Goal: Transaction & Acquisition: Purchase product/service

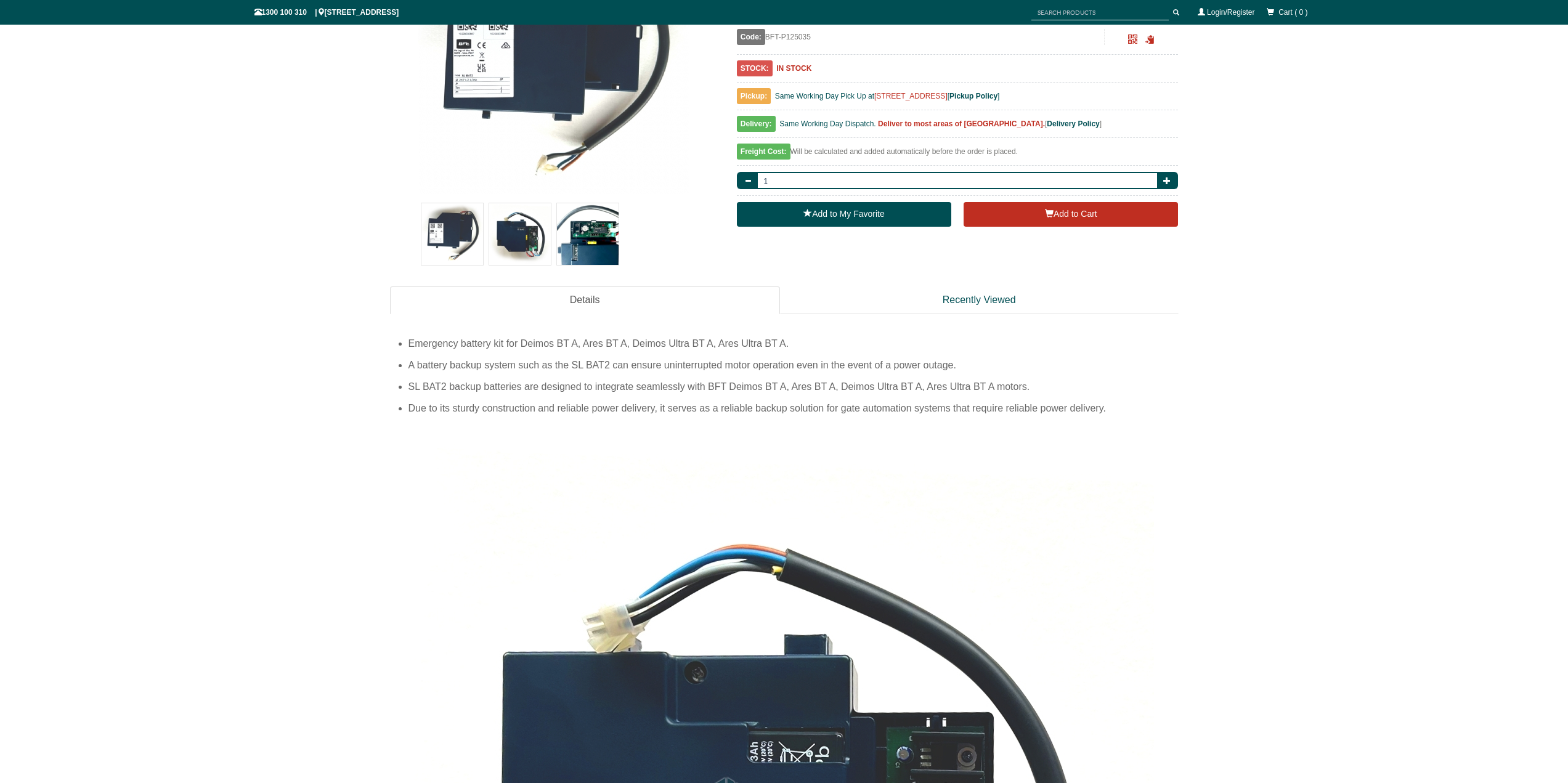
scroll to position [339, 0]
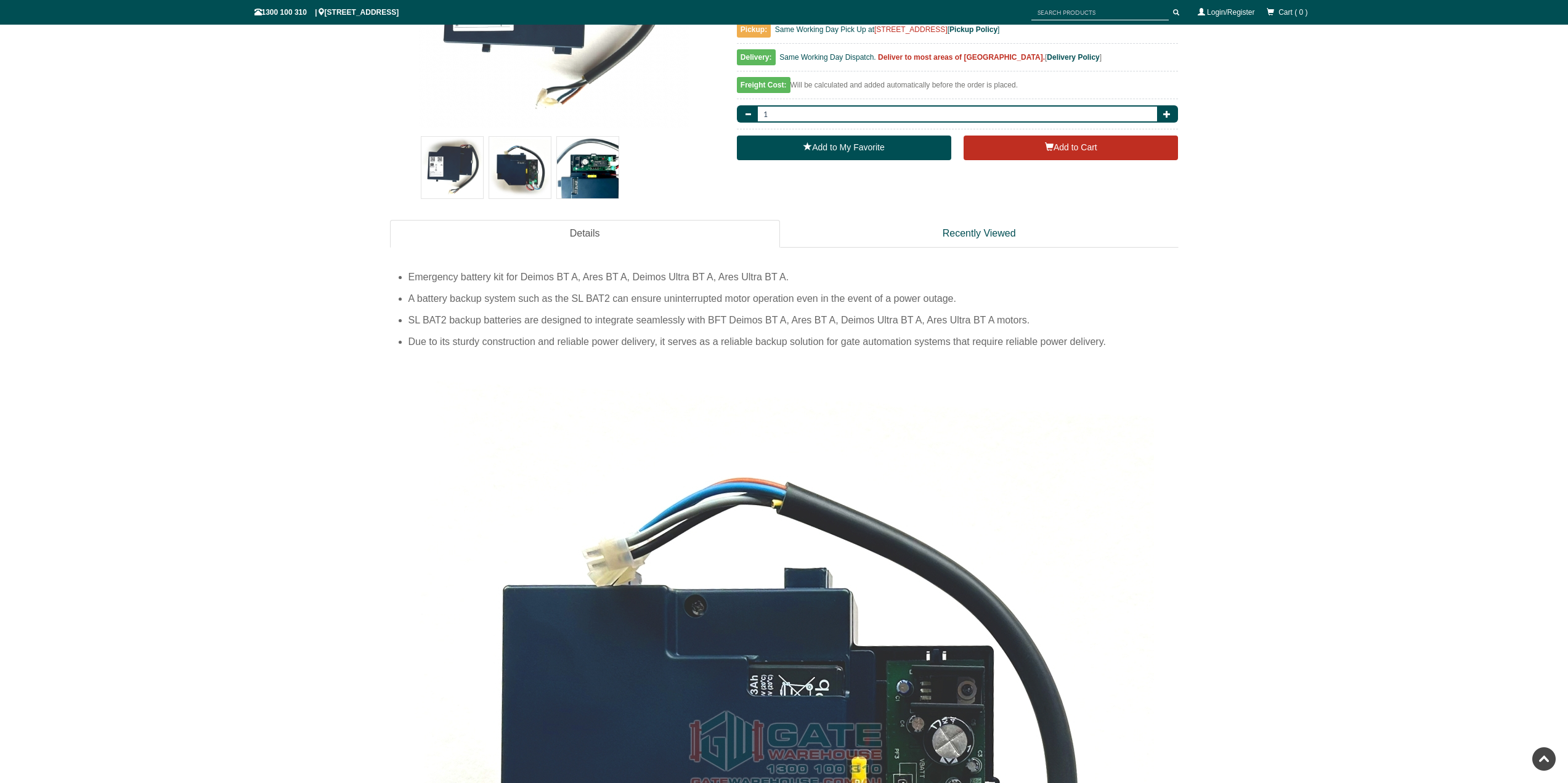
click at [1147, 380] on img at bounding box center [784, 747] width 739 height 739
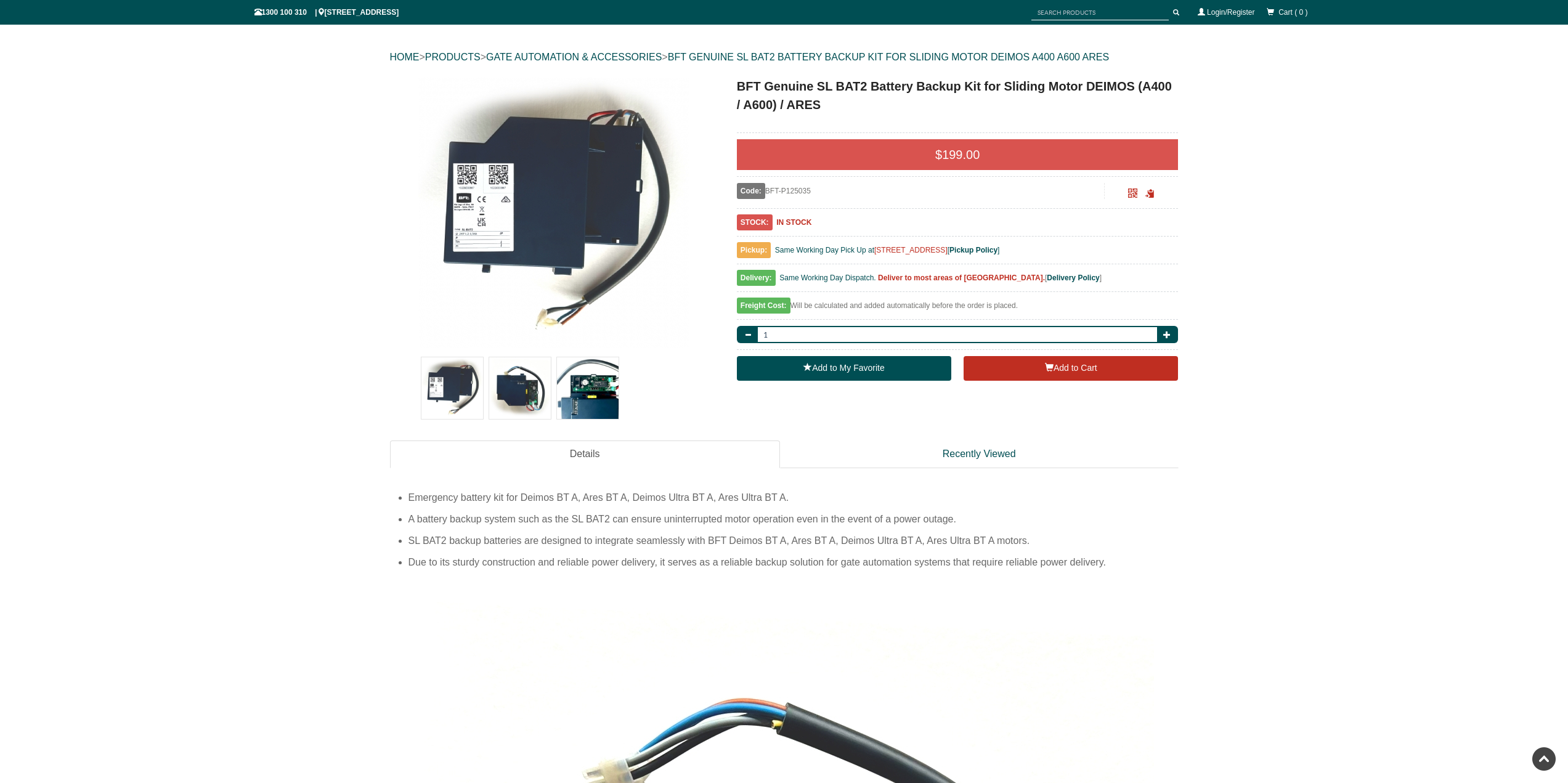
scroll to position [0, 0]
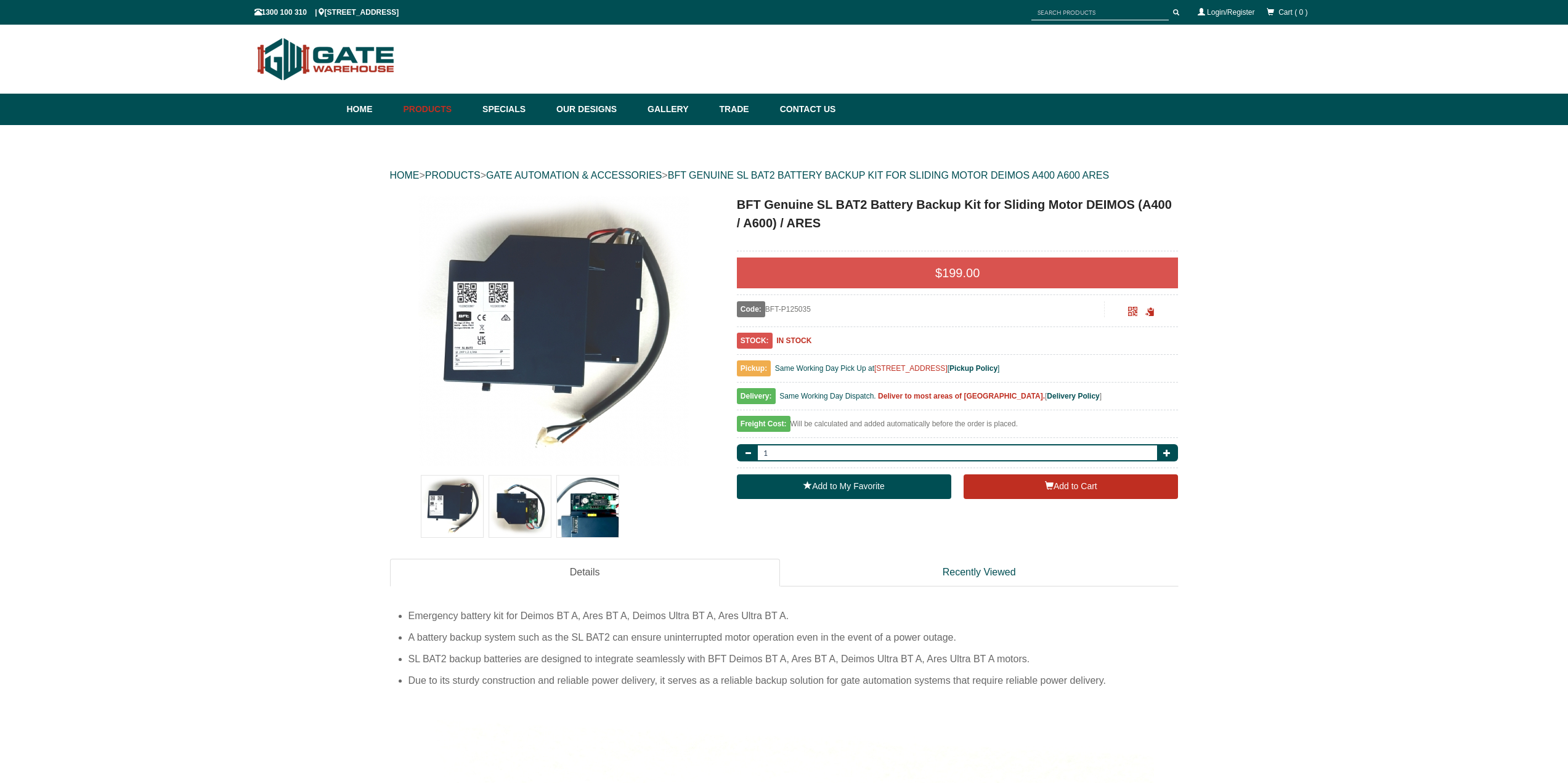
click at [1129, 13] on input "text" at bounding box center [1100, 12] width 137 height 16
type input "remootio"
click at [1096, 52] on div "Remootio 3 WiFi & Bluetooth Smart Garage Door Gate Opener" at bounding box center [1108, 44] width 154 height 37
click at [1140, 6] on input "remootio" at bounding box center [1100, 12] width 137 height 16
click at [1127, 44] on link "Remootio 3 WiFi & Bluetooth Smart Garage Door Gate Opener" at bounding box center [1122, 39] width 97 height 17
